Goal: Download file/media

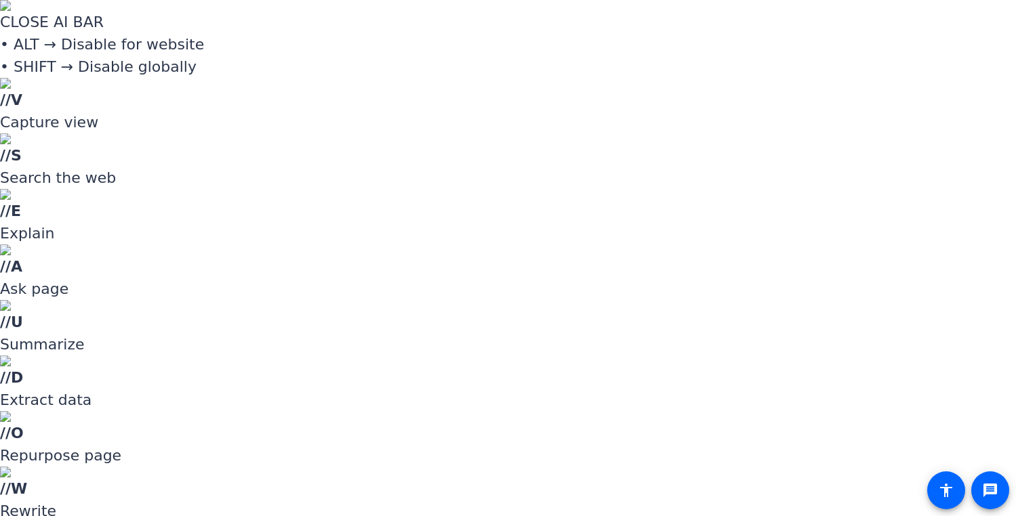
drag, startPoint x: 875, startPoint y: 46, endPoint x: 876, endPoint y: 35, distance: 10.9
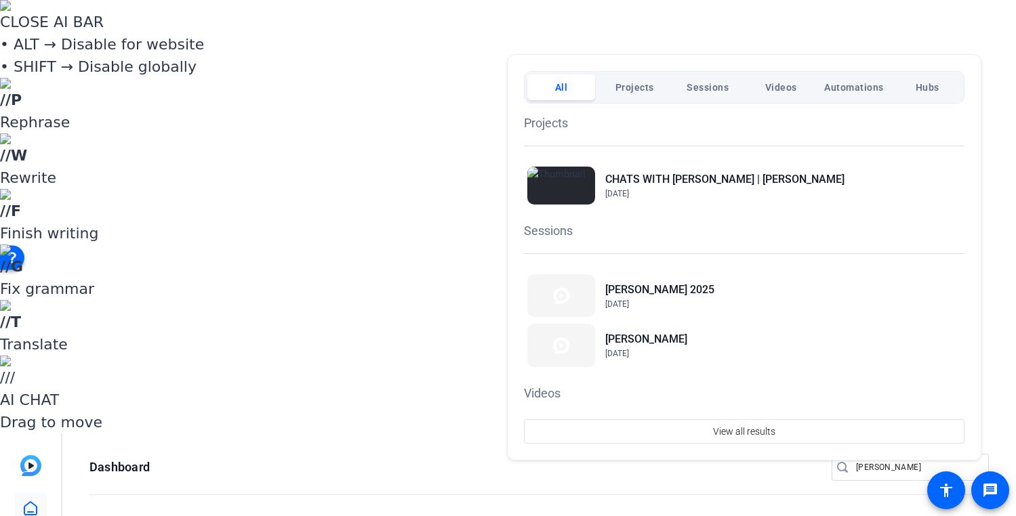
click at [890, 36] on div at bounding box center [508, 258] width 1016 height 516
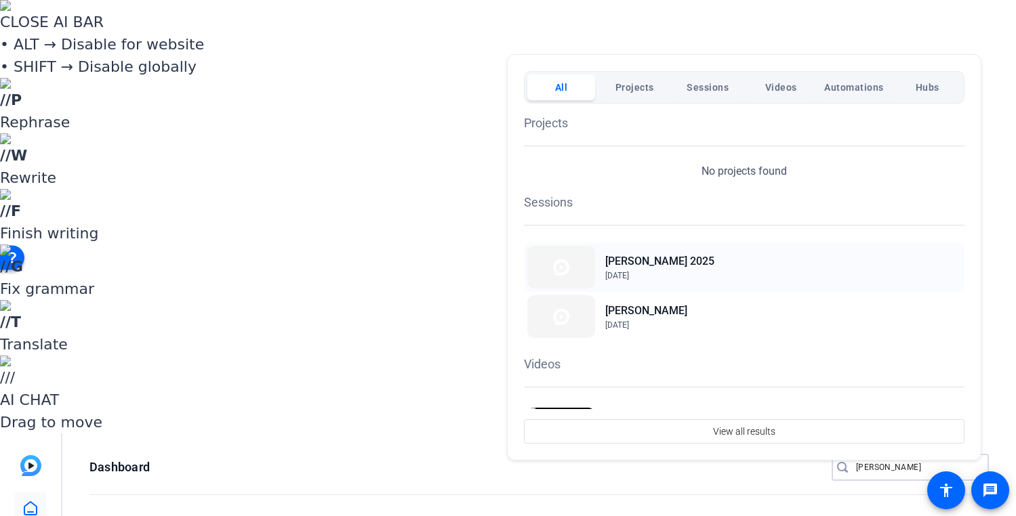
type input "[PERSON_NAME]"
click at [682, 260] on h2 "[PERSON_NAME] 2025" at bounding box center [659, 261] width 109 height 16
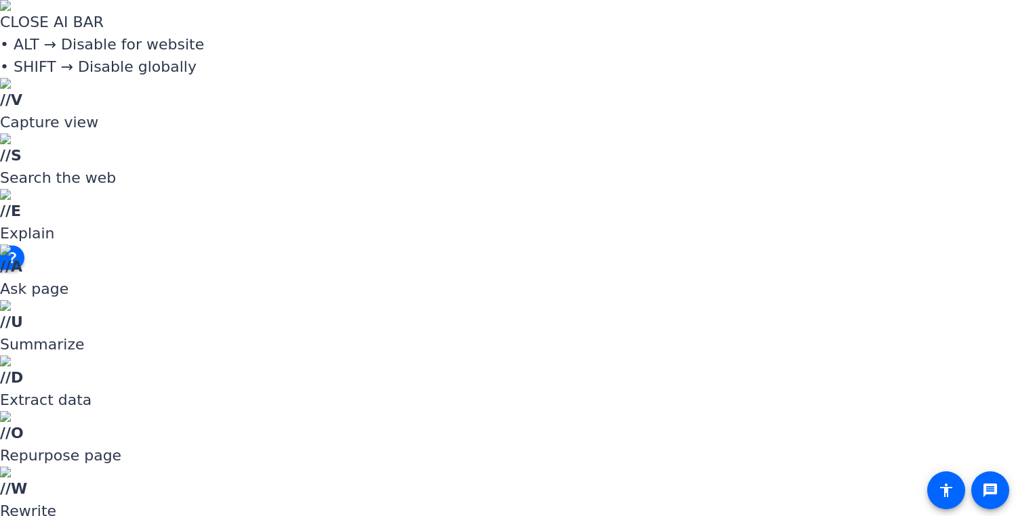
scroll to position [2351, 0]
